Goal: Find specific fact: Find specific fact

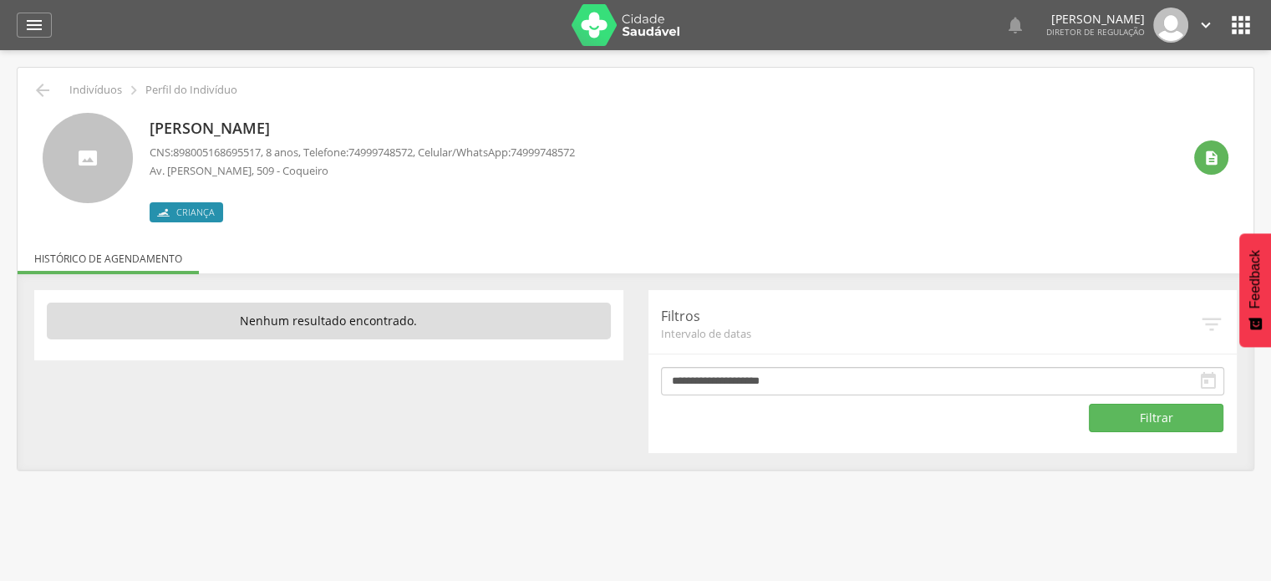
click at [230, 152] on span "898005168695517" at bounding box center [217, 152] width 88 height 15
copy span "898005168695517"
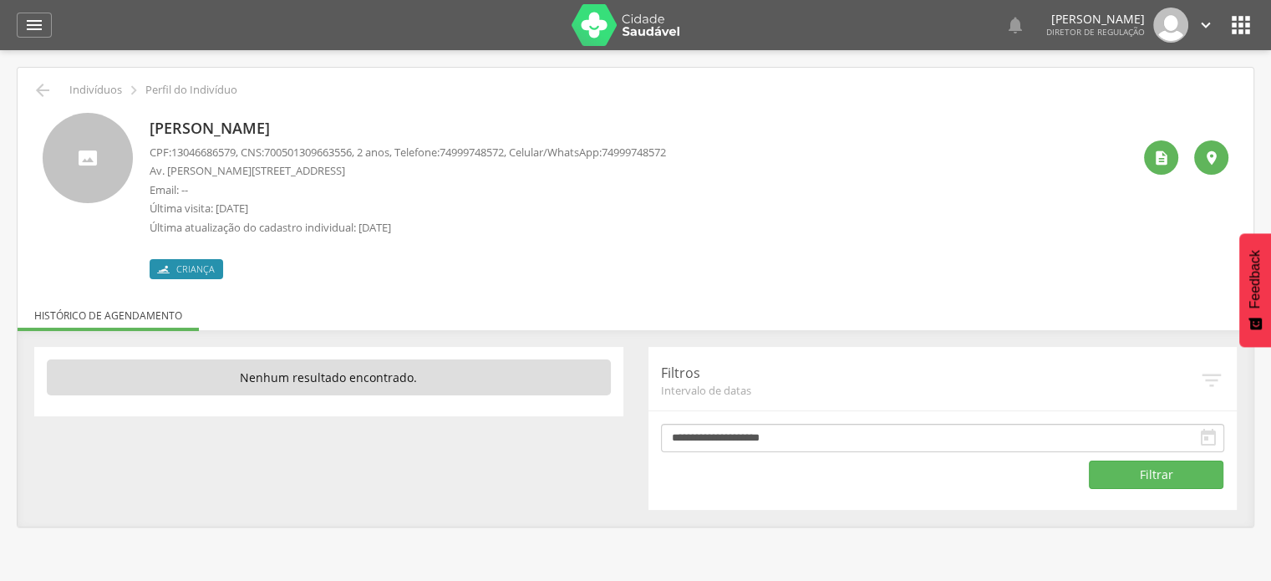
click at [294, 153] on span "700501309663556" at bounding box center [308, 152] width 88 height 15
copy span "700501309663556"
click at [1250, 26] on icon "" at bounding box center [1240, 25] width 27 height 27
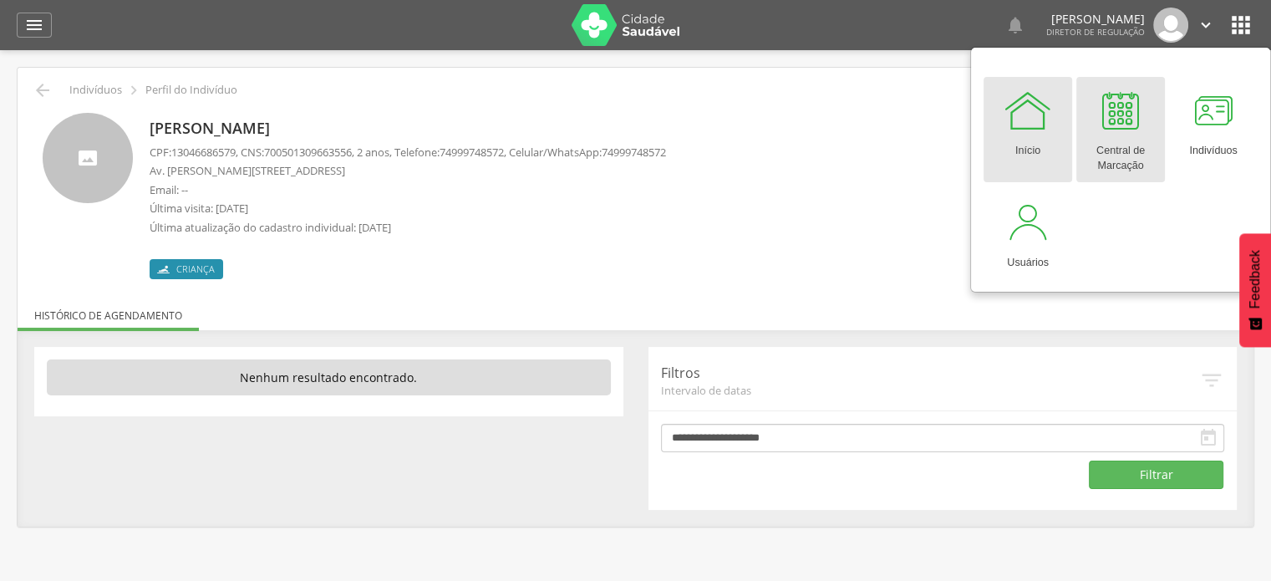
click at [1136, 124] on div at bounding box center [1120, 110] width 50 height 50
